Goal: Information Seeking & Learning: Learn about a topic

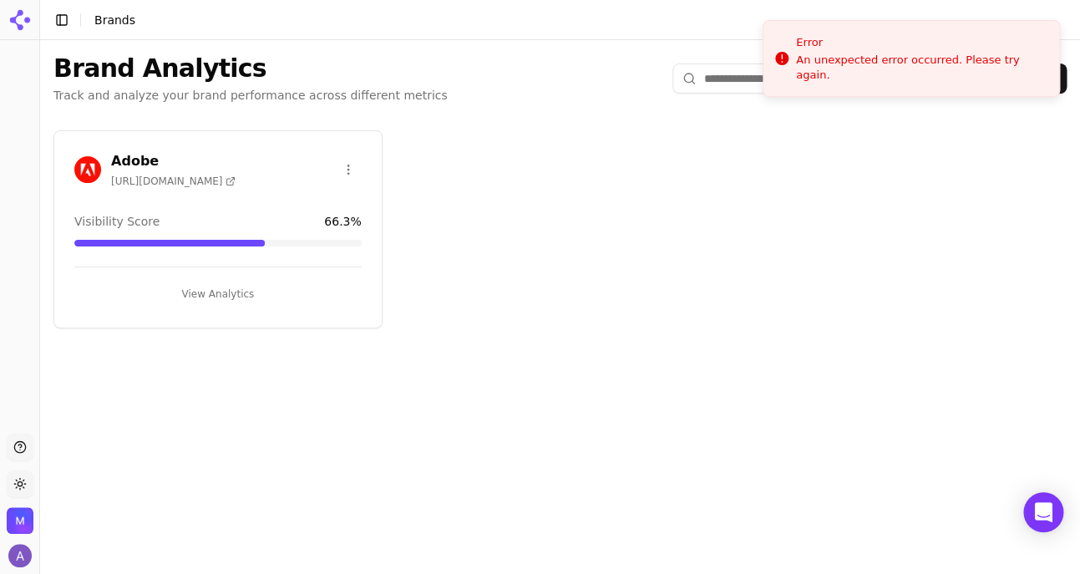
click at [313, 217] on div "Visibility Score 66.3 %" at bounding box center [217, 221] width 287 height 17
click at [199, 284] on button "View Analytics" at bounding box center [217, 294] width 287 height 27
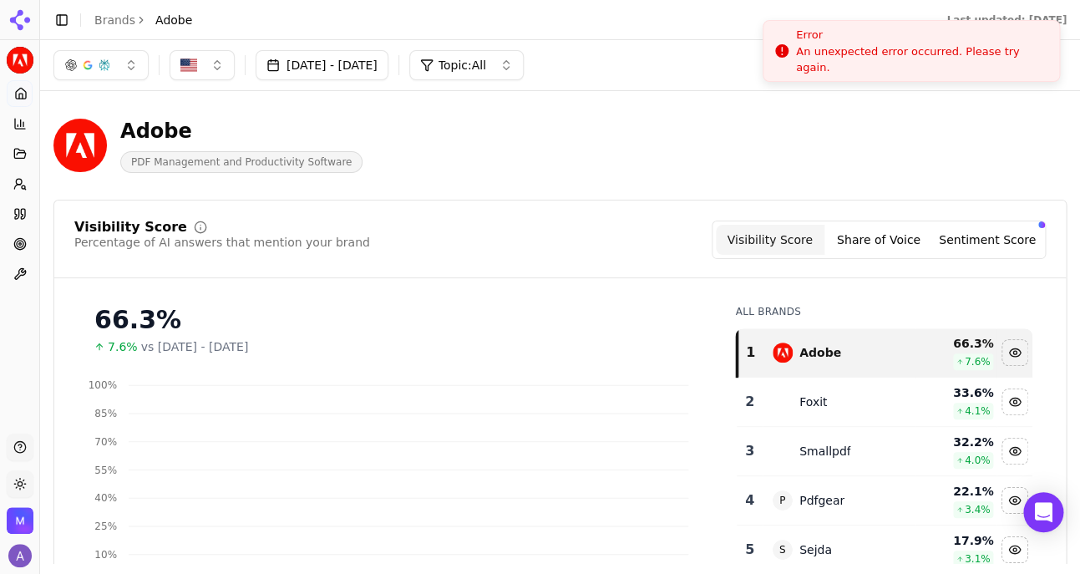
click at [789, 38] on li "Error An unexpected error occurred. Please try again." at bounding box center [911, 51] width 297 height 62
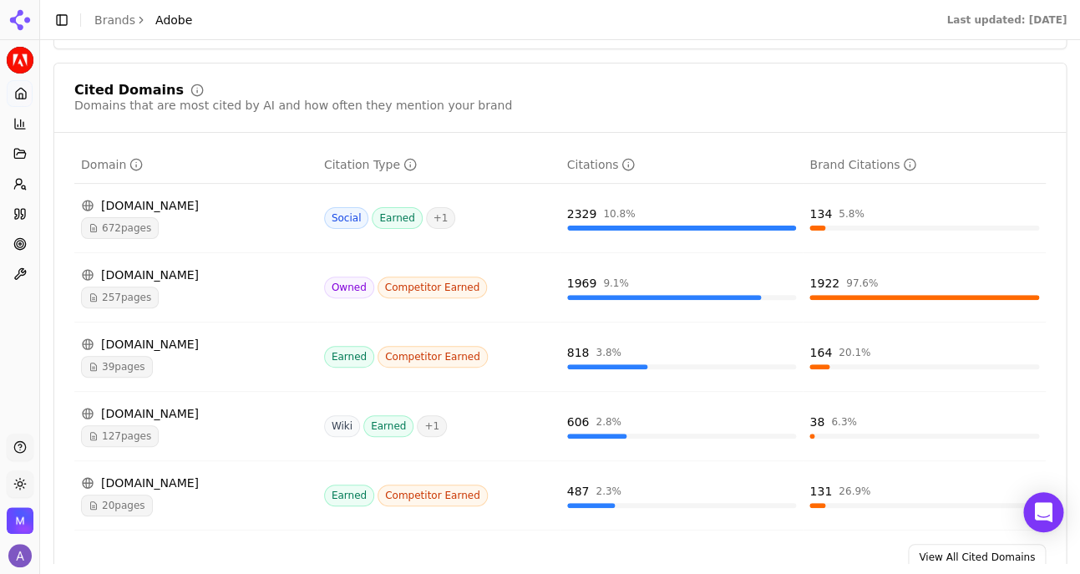
scroll to position [1777, 0]
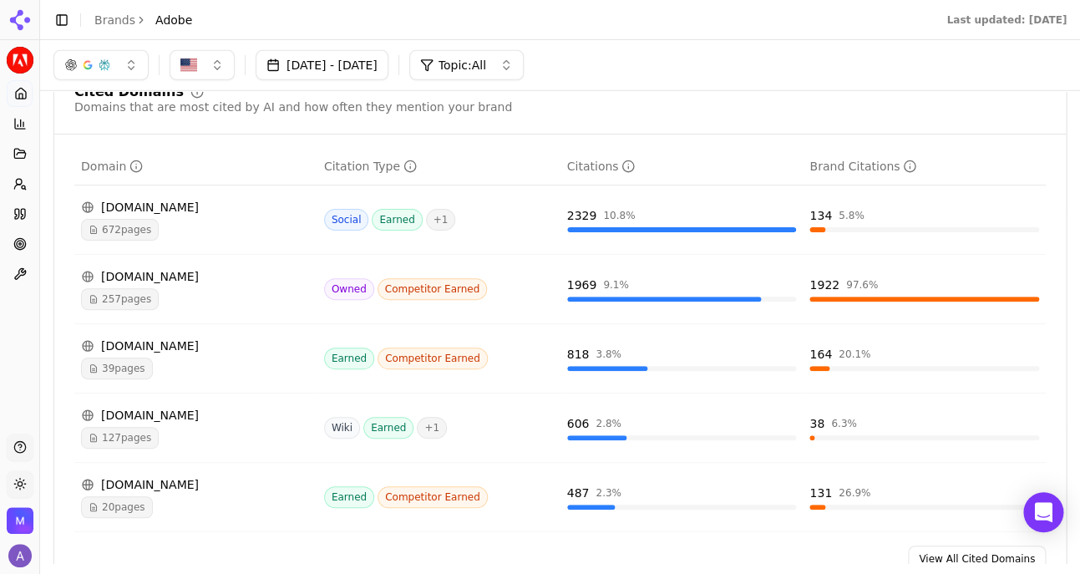
click at [136, 219] on span "672 pages" at bounding box center [120, 230] width 78 height 22
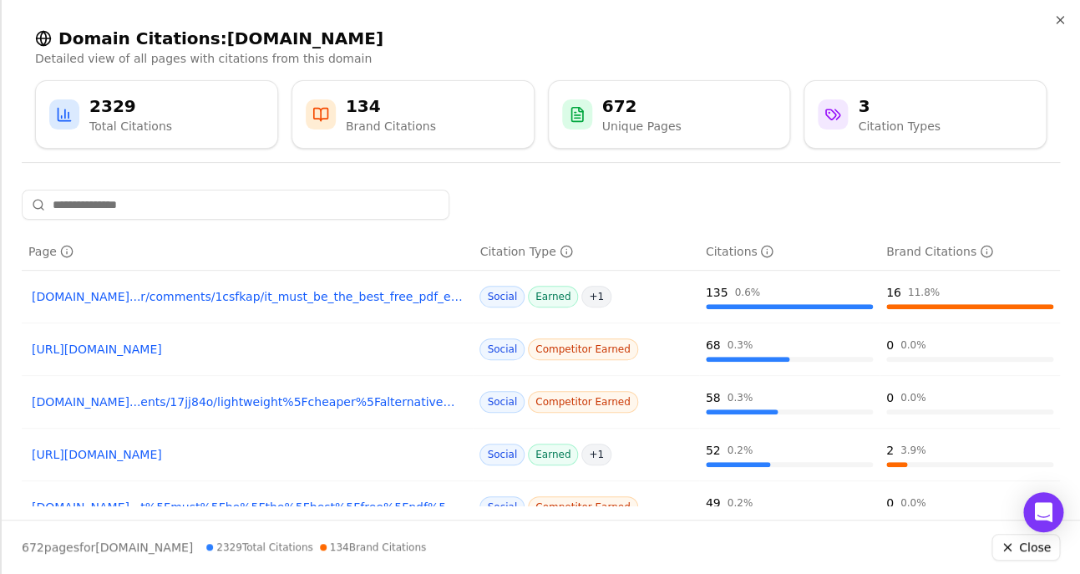
click at [394, 294] on link "[DOMAIN_NAME]...r/comments/1csfkap/it_must_be_the_best_free_pdf_editor_you_can_…" at bounding box center [247, 296] width 431 height 17
